Goal: Transaction & Acquisition: Download file/media

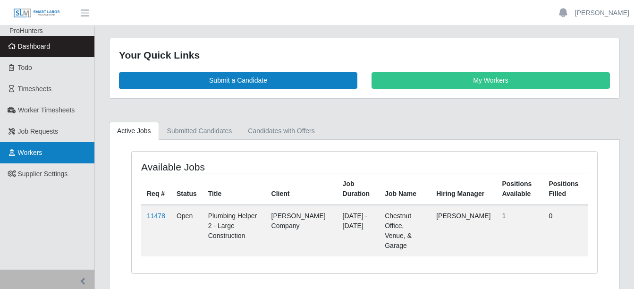
click at [43, 149] on span "Workers" at bounding box center [30, 153] width 25 height 8
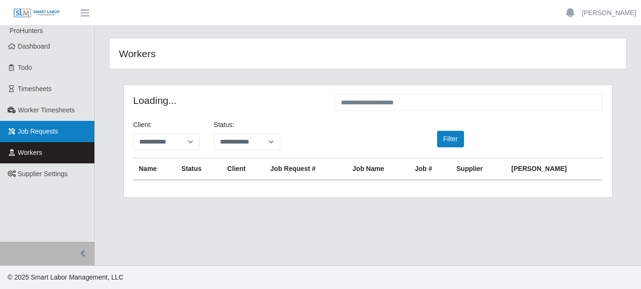
click at [51, 130] on span "Job Requests" at bounding box center [38, 132] width 41 height 8
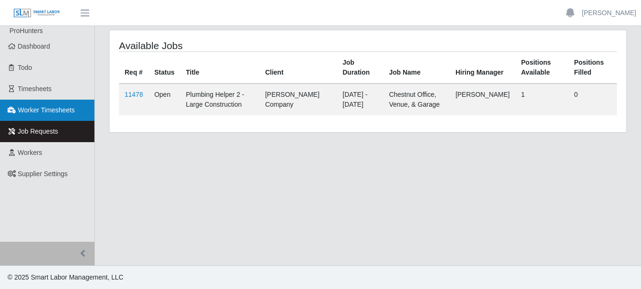
click at [70, 106] on span "Worker Timesheets" at bounding box center [46, 110] width 57 height 8
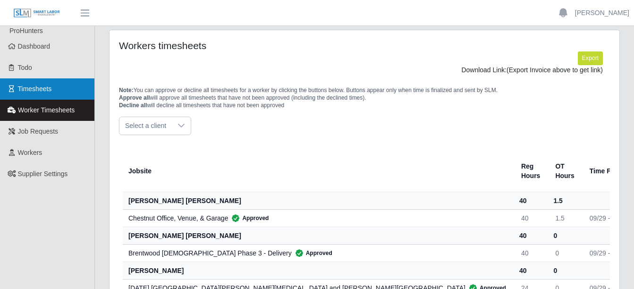
click at [52, 84] on link "Timesheets" at bounding box center [47, 88] width 94 height 21
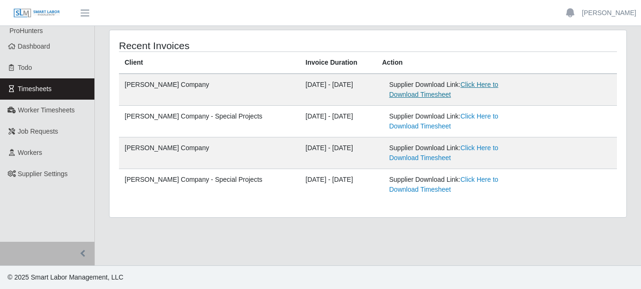
click at [499, 88] on link "Click Here to Download Timesheet" at bounding box center [444, 89] width 109 height 17
